Goal: Navigation & Orientation: Find specific page/section

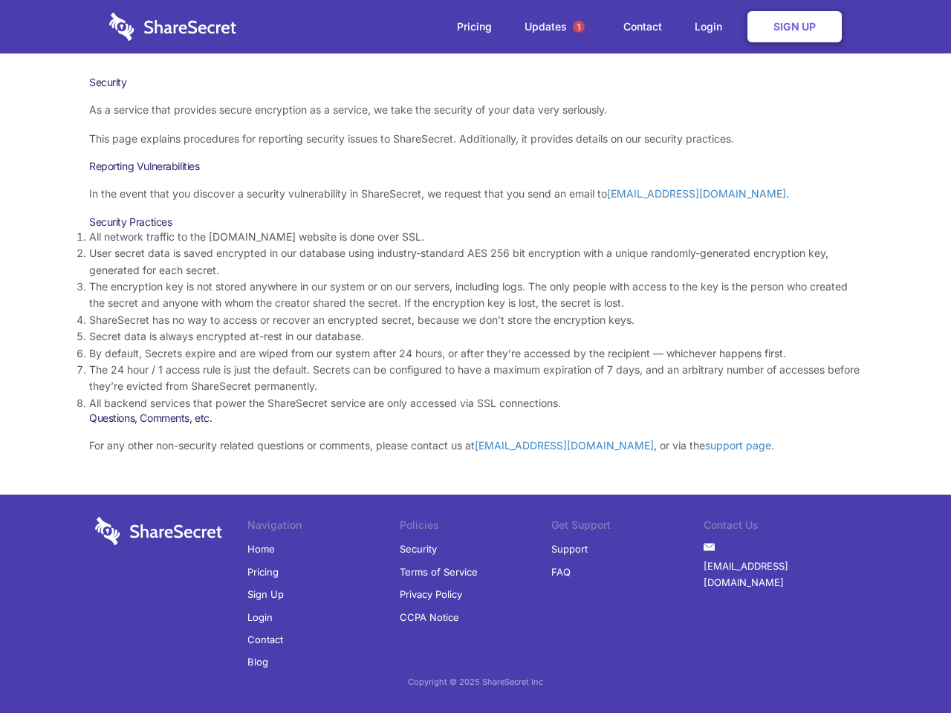
click at [476, 357] on li "By default, Secrets expire and are wiped from our system after 24 hours, or aft…" at bounding box center [475, 354] width 773 height 16
click at [579, 27] on span "1" at bounding box center [579, 27] width 12 height 12
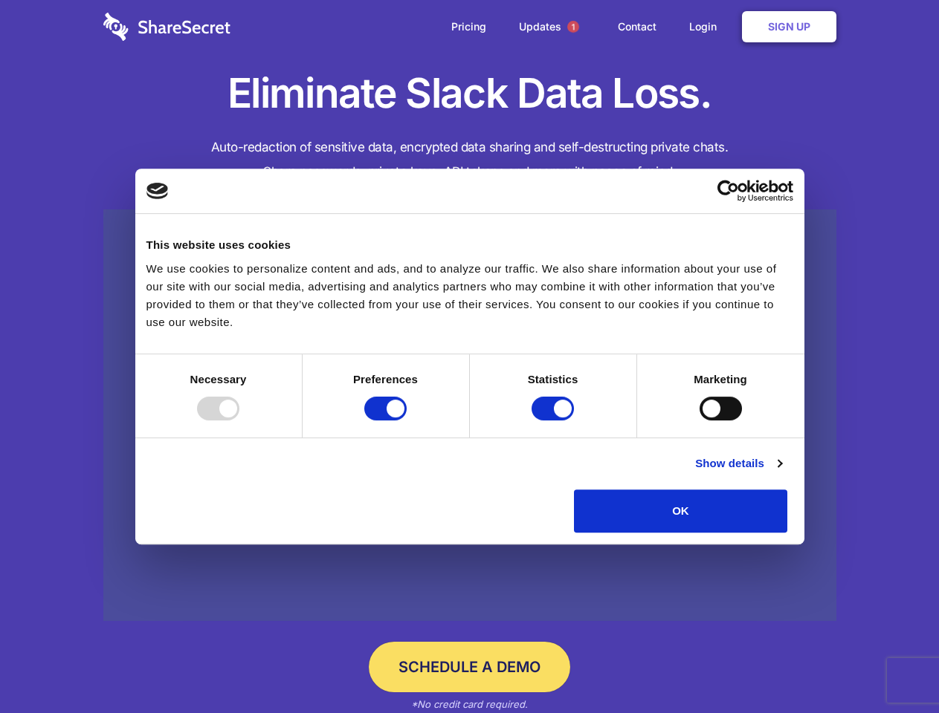
click at [239, 421] on div at bounding box center [218, 409] width 42 height 24
click at [406, 421] on input "Preferences" at bounding box center [385, 409] width 42 height 24
checkbox input "false"
click at [554, 421] on input "Statistics" at bounding box center [552, 409] width 42 height 24
checkbox input "false"
